Goal: Task Accomplishment & Management: Use online tool/utility

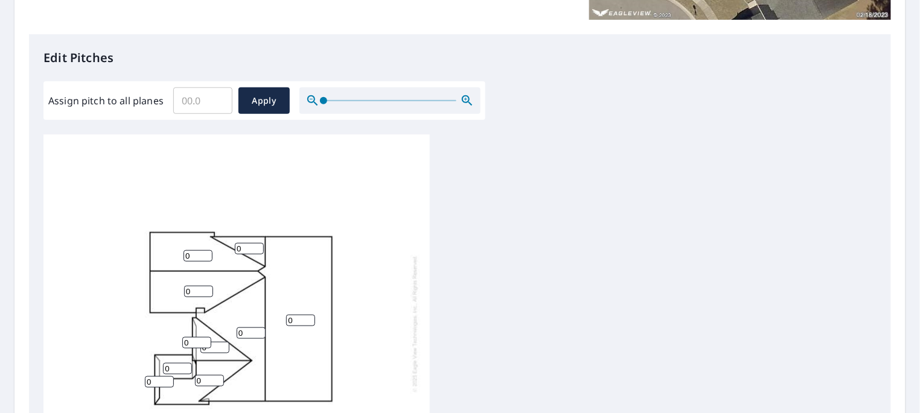
scroll to position [469, 0]
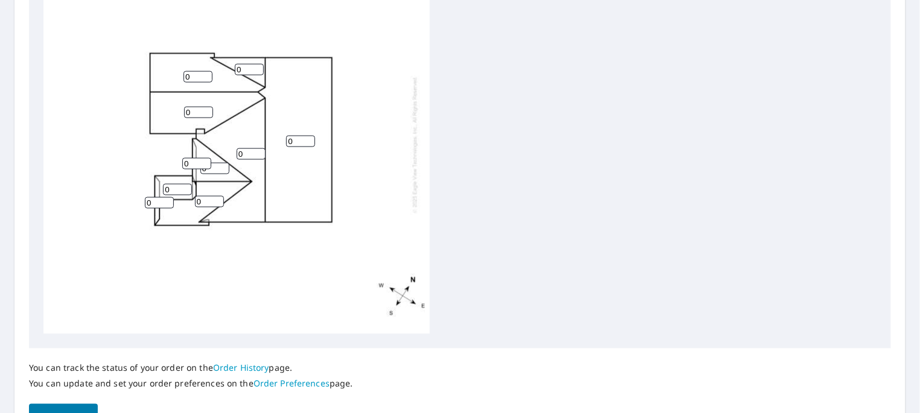
drag, startPoint x: 194, startPoint y: 75, endPoint x: 173, endPoint y: 78, distance: 20.7
click at [173, 78] on div "0 0 0 0 0 0 0 0 0 0" at bounding box center [236, 144] width 386 height 379
type input "12"
drag, startPoint x: 197, startPoint y: 113, endPoint x: 183, endPoint y: 113, distance: 13.3
click at [184, 113] on input "0" at bounding box center [198, 112] width 29 height 11
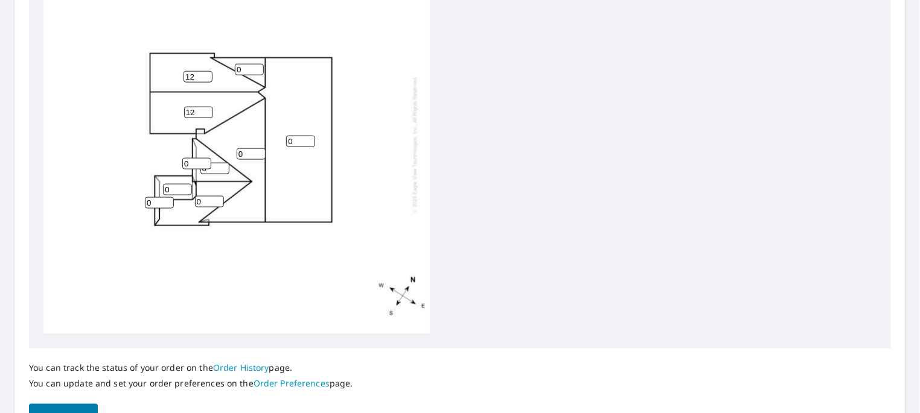
type input "12"
drag, startPoint x: 241, startPoint y: 72, endPoint x: 227, endPoint y: 72, distance: 14.5
click at [227, 72] on div "0 0 12 12 0 0 0 0 0 0" at bounding box center [236, 144] width 386 height 379
type input "6"
drag, startPoint x: 243, startPoint y: 154, endPoint x: 235, endPoint y: 154, distance: 8.5
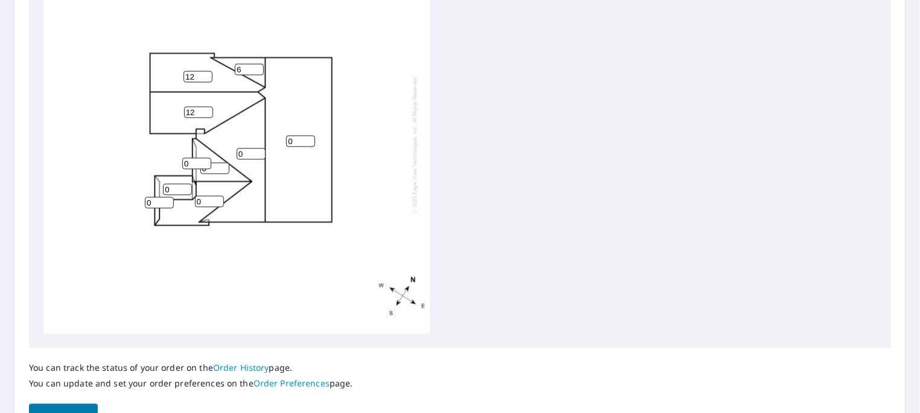
click at [235, 154] on div "0 0 12 12 0 0 0 6 0 0" at bounding box center [236, 144] width 386 height 379
type input "6"
drag, startPoint x: 293, startPoint y: 142, endPoint x: 285, endPoint y: 144, distance: 7.9
click at [285, 144] on div "0 6 12 12 0 0 0 6 0 0" at bounding box center [236, 144] width 386 height 379
type input "6"
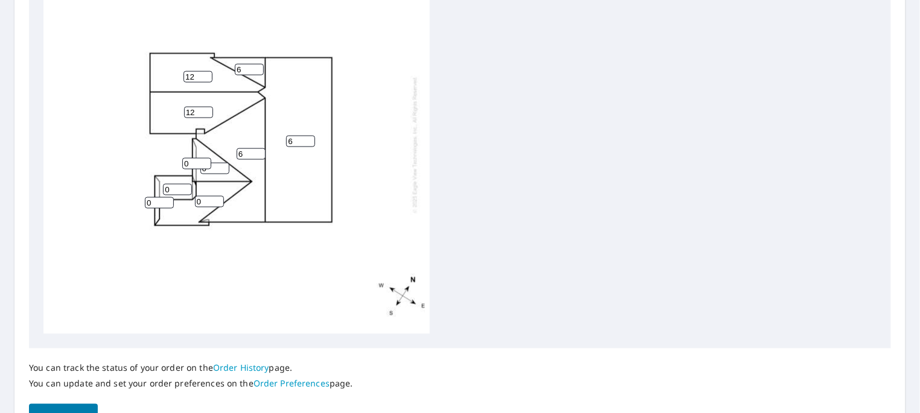
drag, startPoint x: 191, startPoint y: 162, endPoint x: 177, endPoint y: 163, distance: 13.9
click at [177, 163] on div "6 6 12 12 0 0 0 6 0 0" at bounding box center [236, 144] width 386 height 379
type input "4"
drag, startPoint x: 153, startPoint y: 202, endPoint x: 136, endPoint y: 203, distance: 17.6
click at [136, 203] on div "6 6 12 12 0 0 0 6 0 4" at bounding box center [236, 144] width 386 height 379
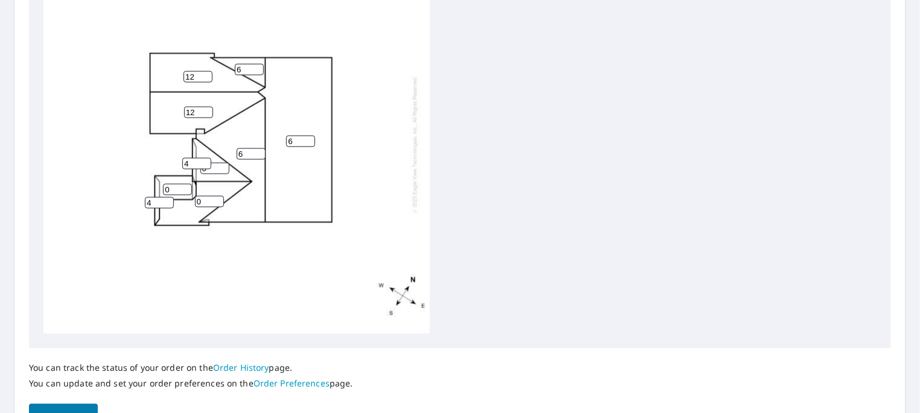
type input "4"
drag, startPoint x: 217, startPoint y: 171, endPoint x: 191, endPoint y: 174, distance: 26.1
click at [191, 174] on div "6 6 12 12 0 0 0 6 4 4" at bounding box center [236, 144] width 386 height 379
type input "8"
click at [160, 192] on div "6 6 12 12 0 8 0 6 4 4" at bounding box center [236, 144] width 386 height 379
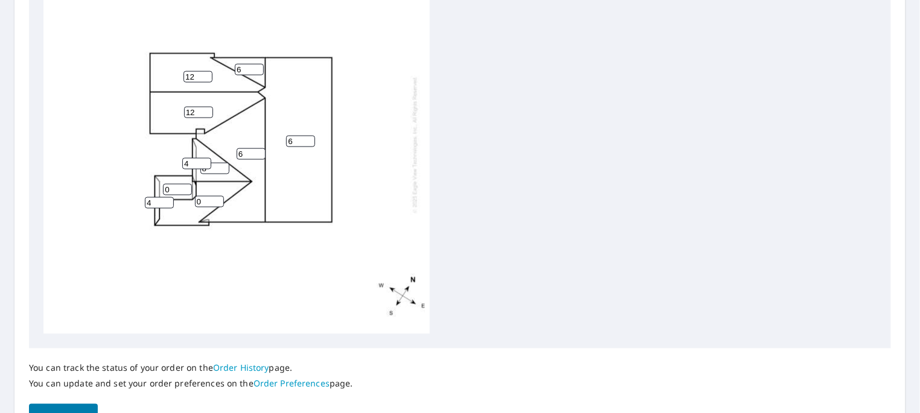
drag, startPoint x: 172, startPoint y: 189, endPoint x: 165, endPoint y: 190, distance: 7.3
click at [165, 190] on input "0" at bounding box center [177, 189] width 29 height 11
type input "8"
drag, startPoint x: 209, startPoint y: 198, endPoint x: 191, endPoint y: 203, distance: 18.2
click at [189, 203] on div "6 6 12 12 0 8 8 6 4 4" at bounding box center [236, 144] width 386 height 379
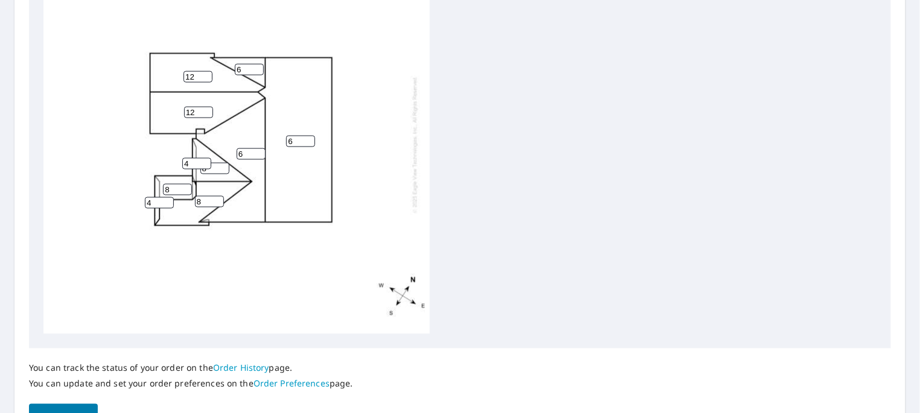
scroll to position [13, 0]
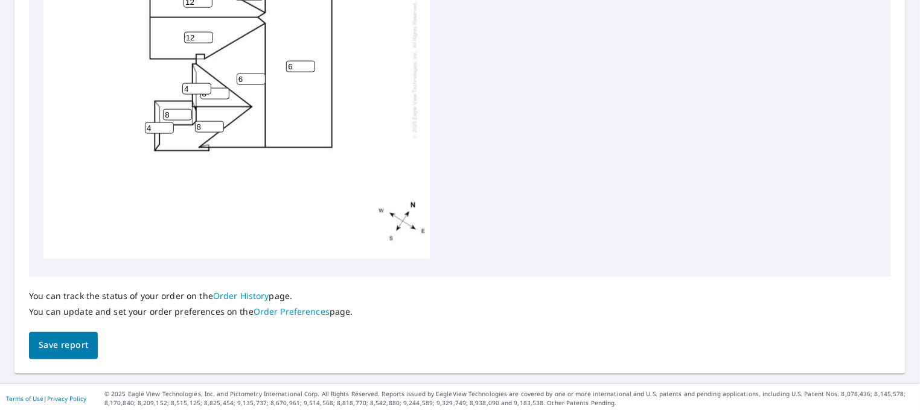
type input "8"
click at [75, 341] on span "Save report" at bounding box center [63, 345] width 49 height 15
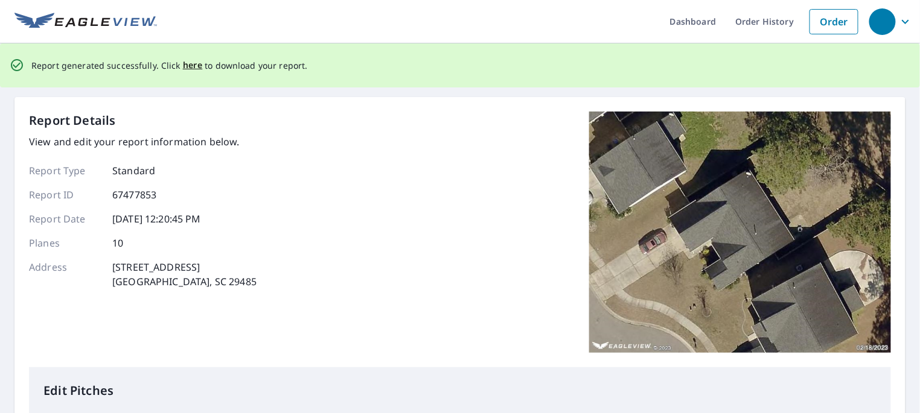
scroll to position [0, 0]
click at [187, 63] on span "here" at bounding box center [193, 66] width 20 height 15
